Goal: Navigation & Orientation: Find specific page/section

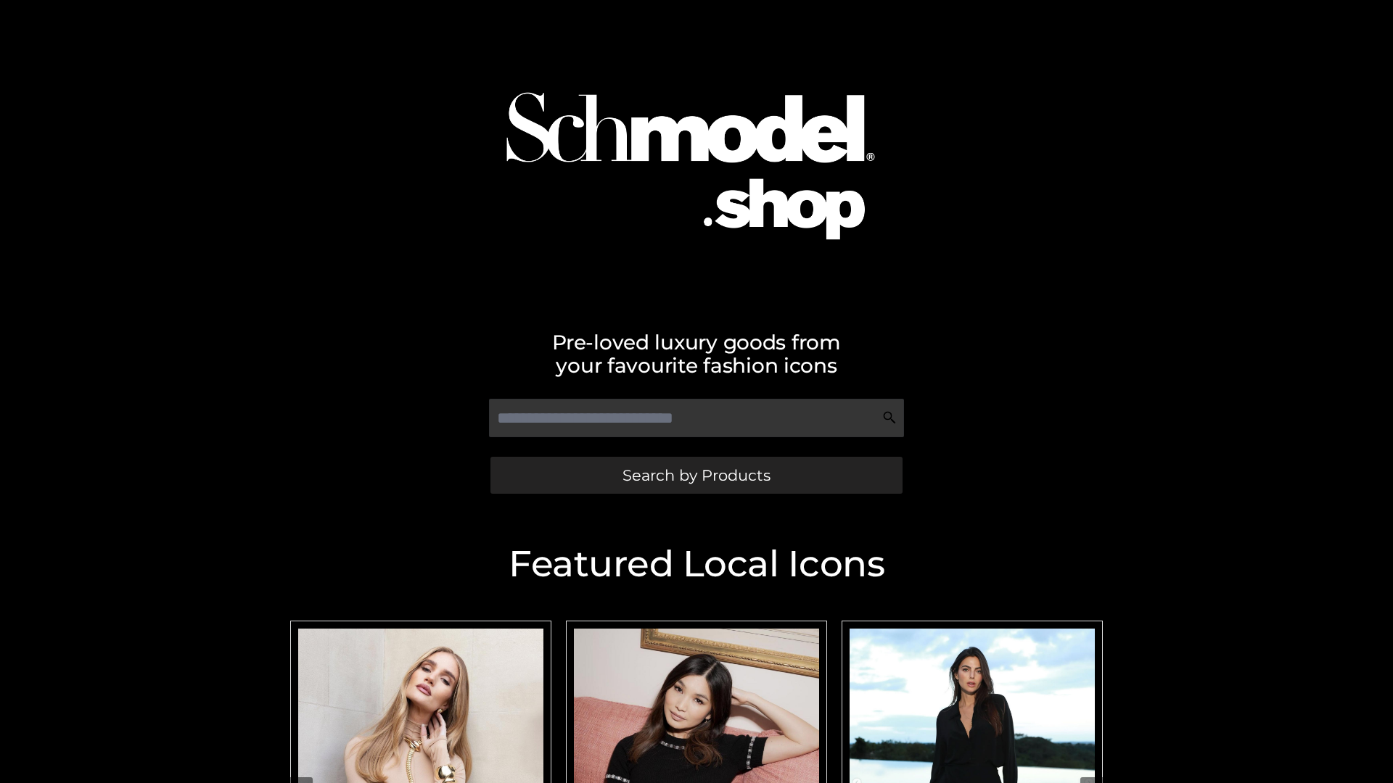
click at [696, 475] on span "Search by Products" at bounding box center [696, 475] width 148 height 15
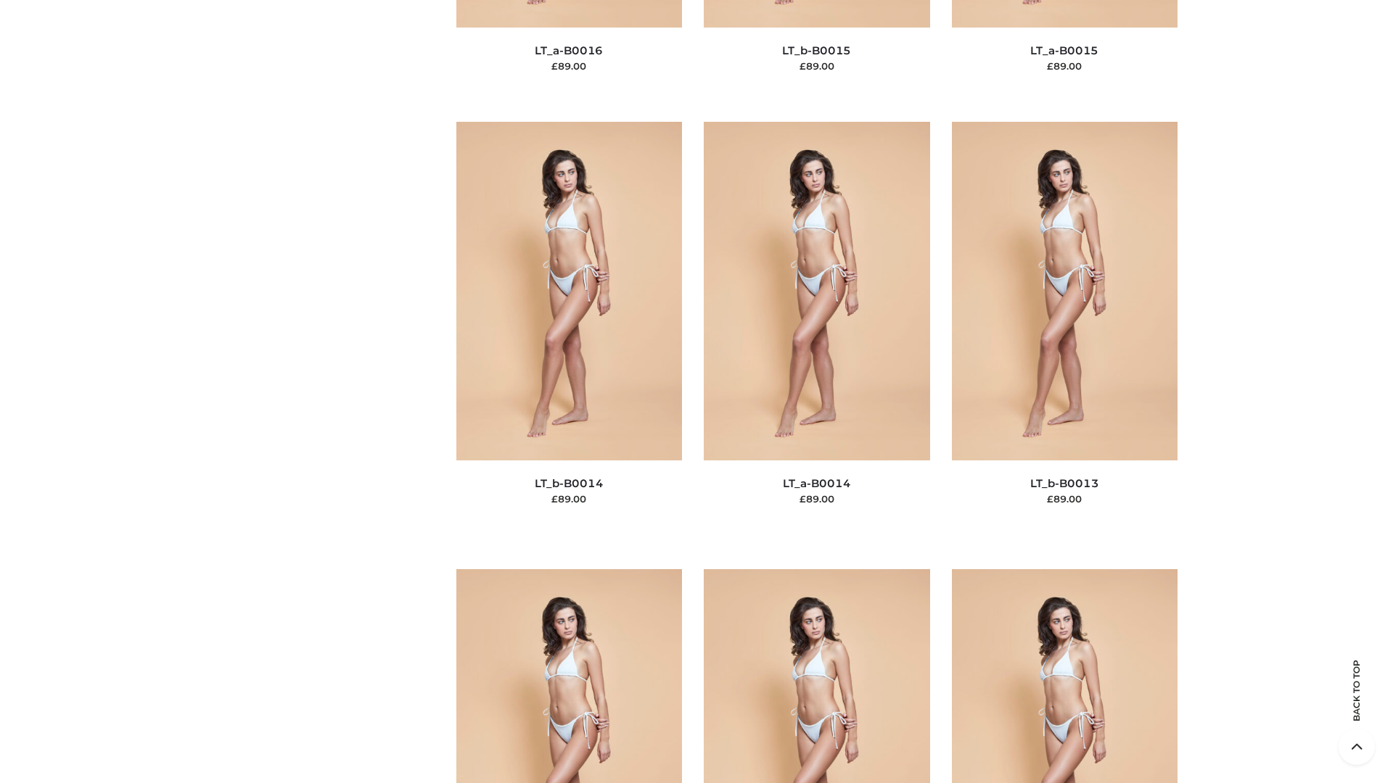
scroll to position [6515, 0]
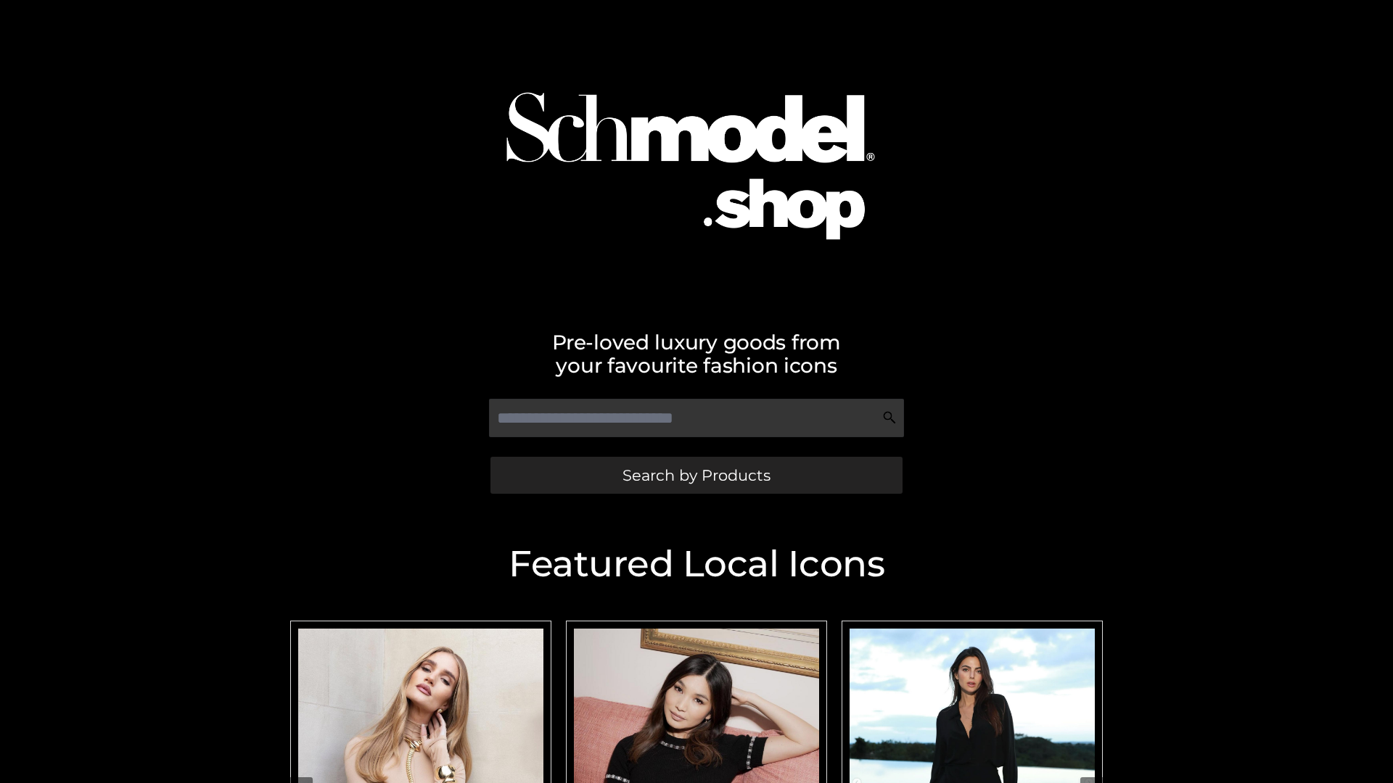
click at [696, 475] on span "Search by Products" at bounding box center [696, 475] width 148 height 15
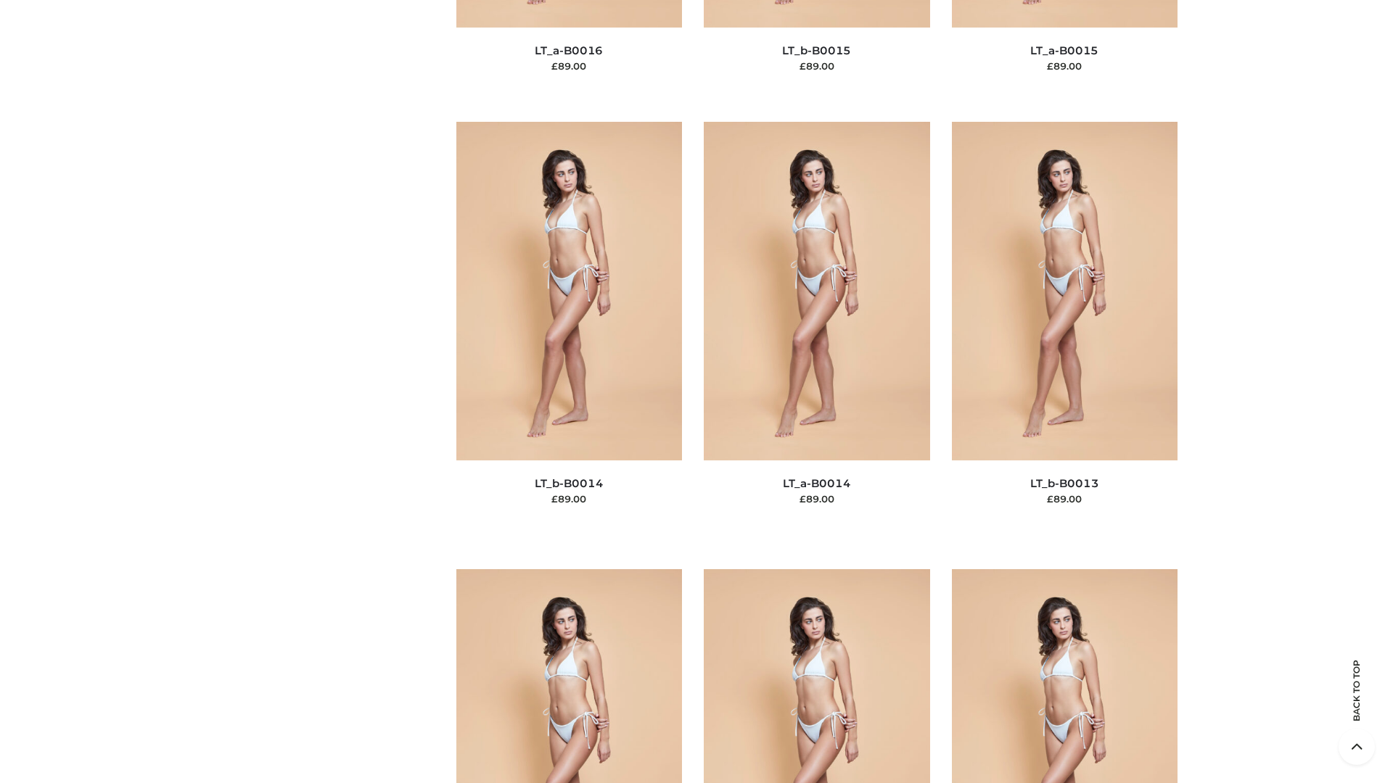
scroll to position [6515, 0]
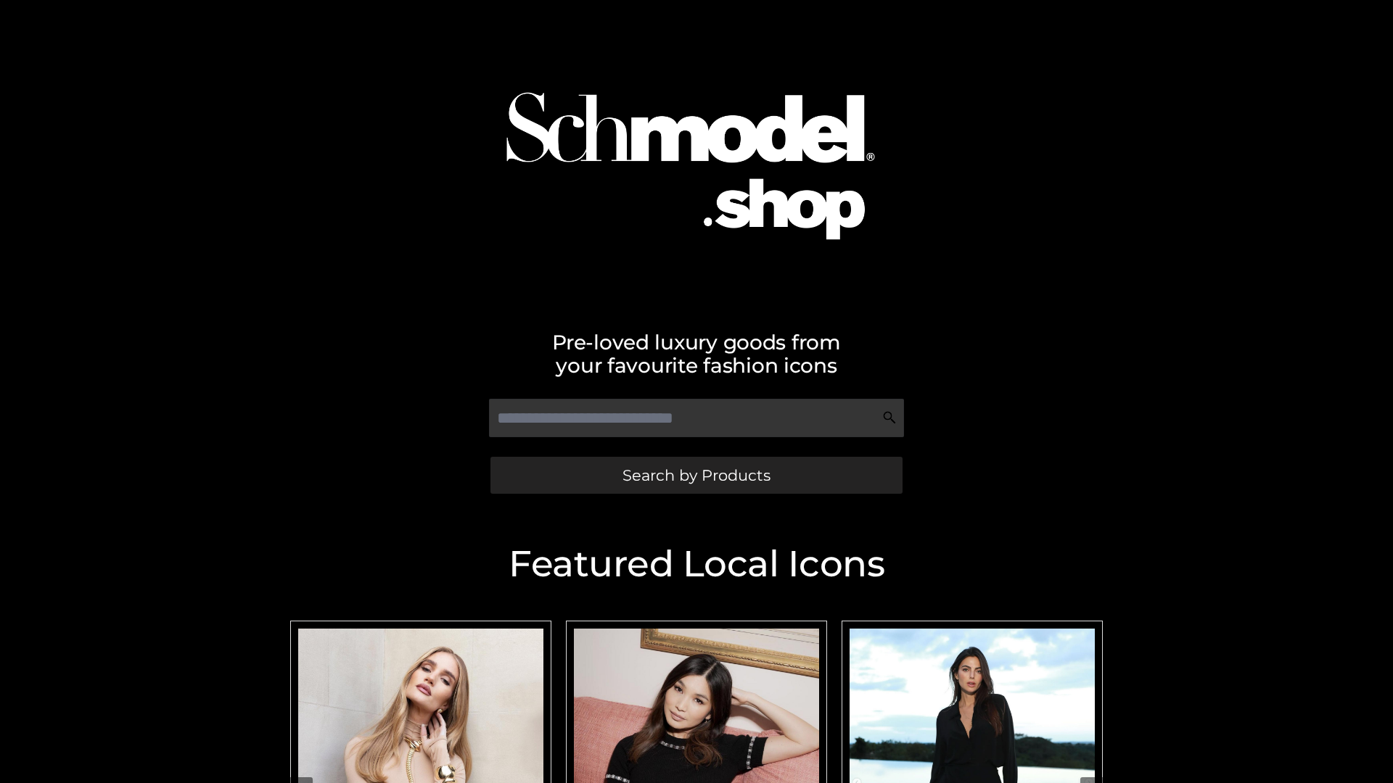
click at [696, 475] on span "Search by Products" at bounding box center [696, 475] width 148 height 15
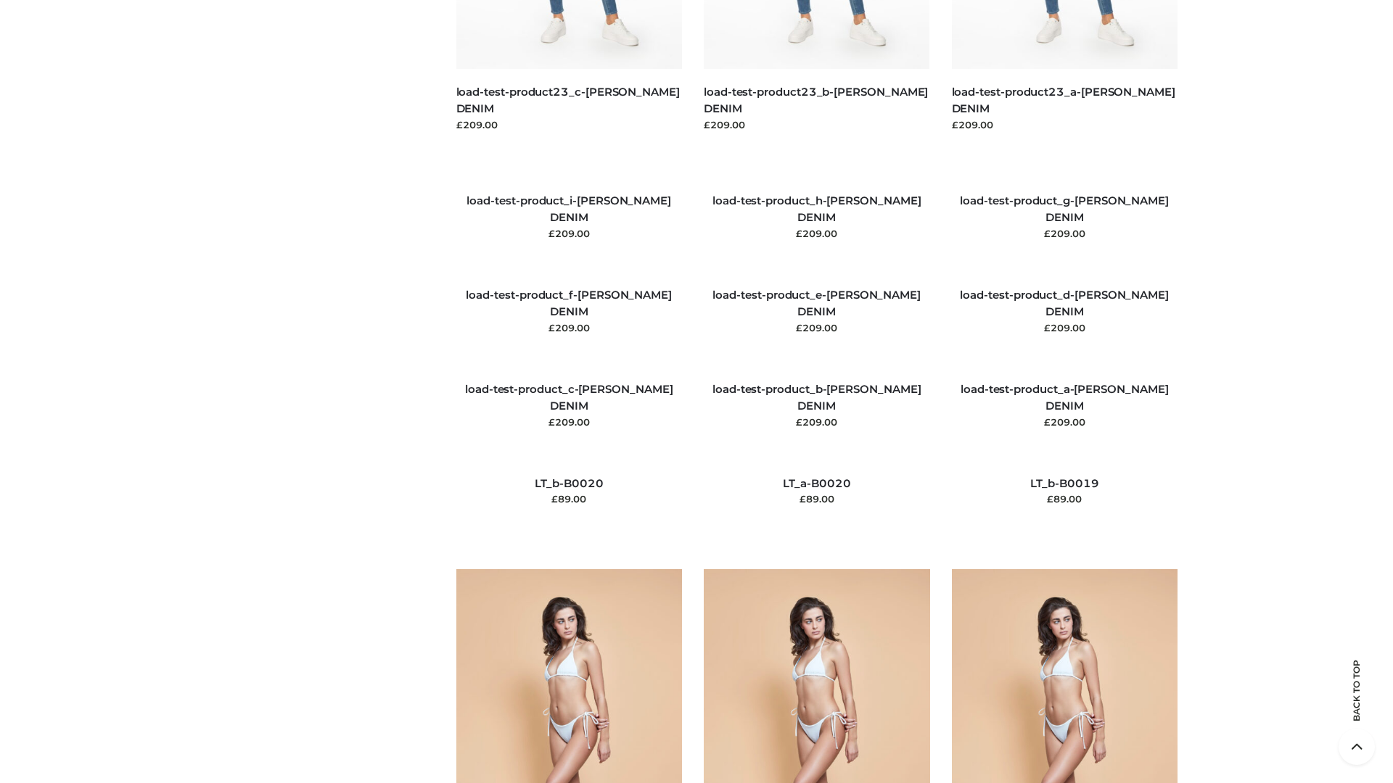
scroll to position [3412, 0]
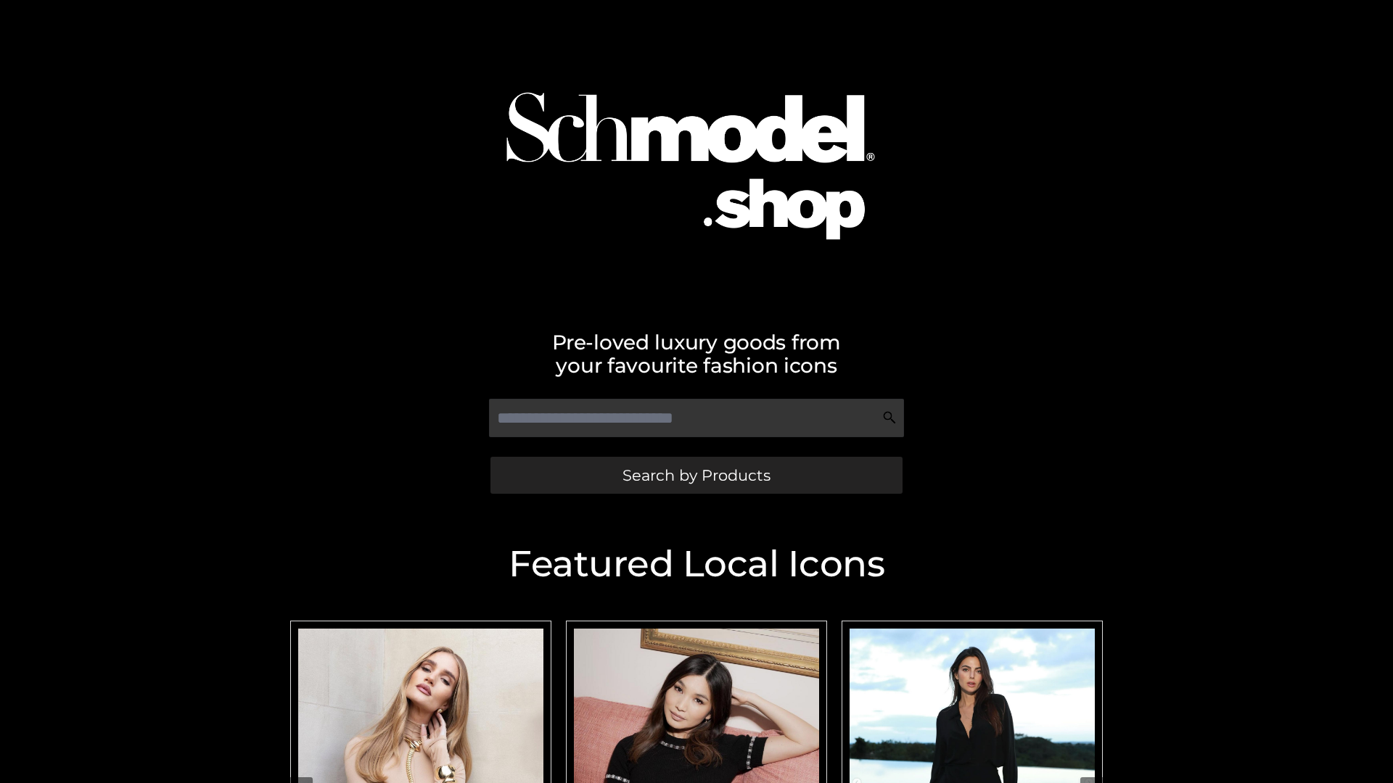
click at [696, 475] on span "Search by Products" at bounding box center [696, 475] width 148 height 15
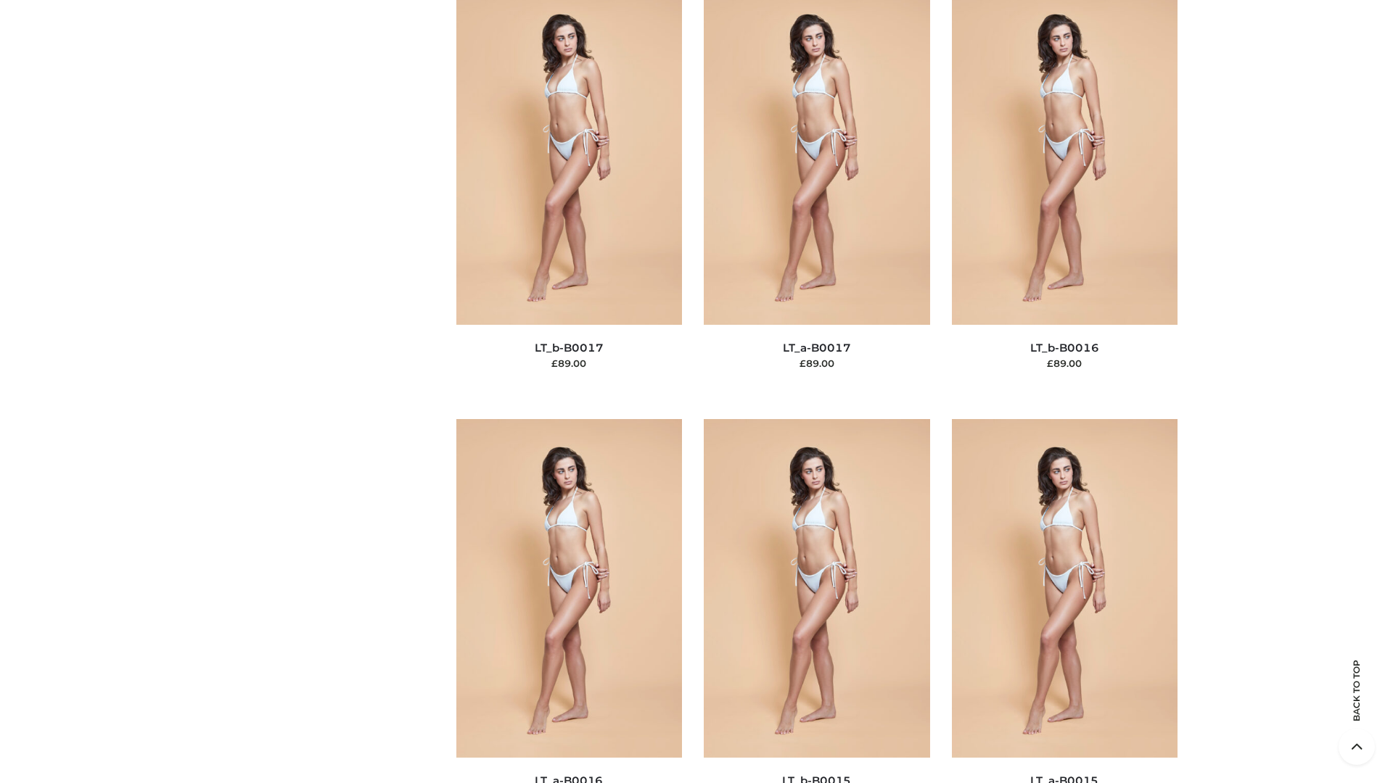
scroll to position [4767, 0]
